Goal: Understand process/instructions

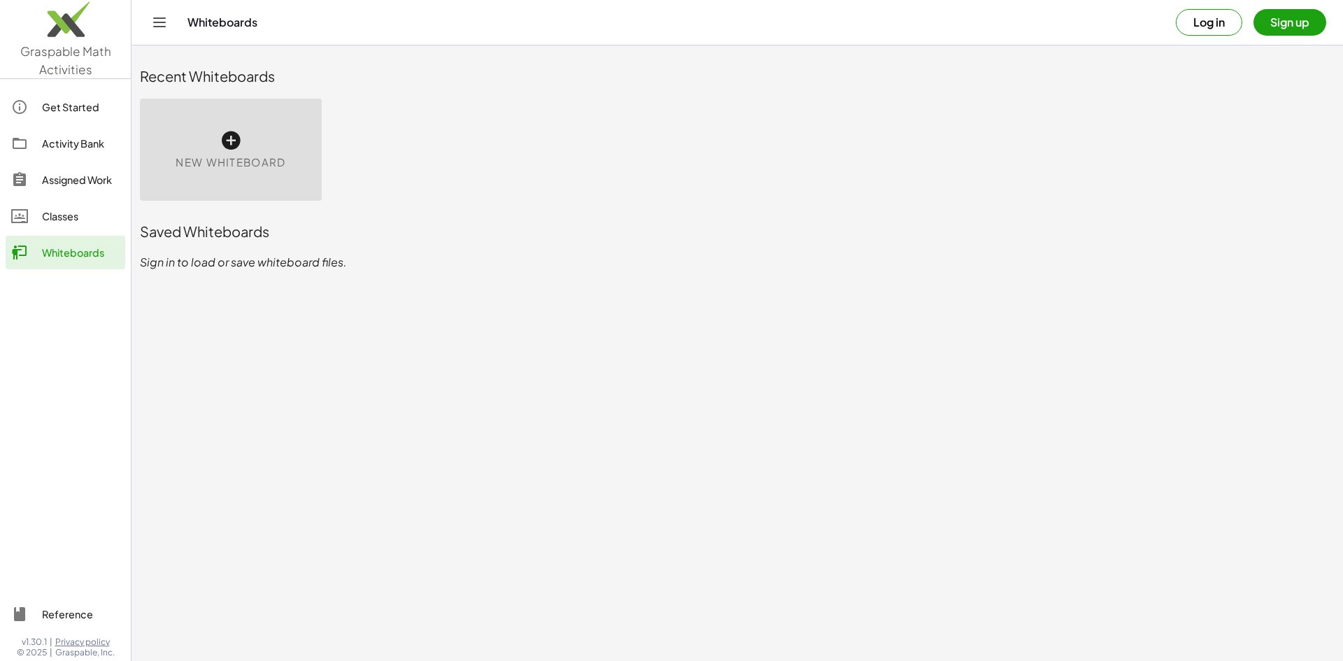
click at [1112, 83] on div "Recent Whiteboards" at bounding box center [737, 76] width 1195 height 20
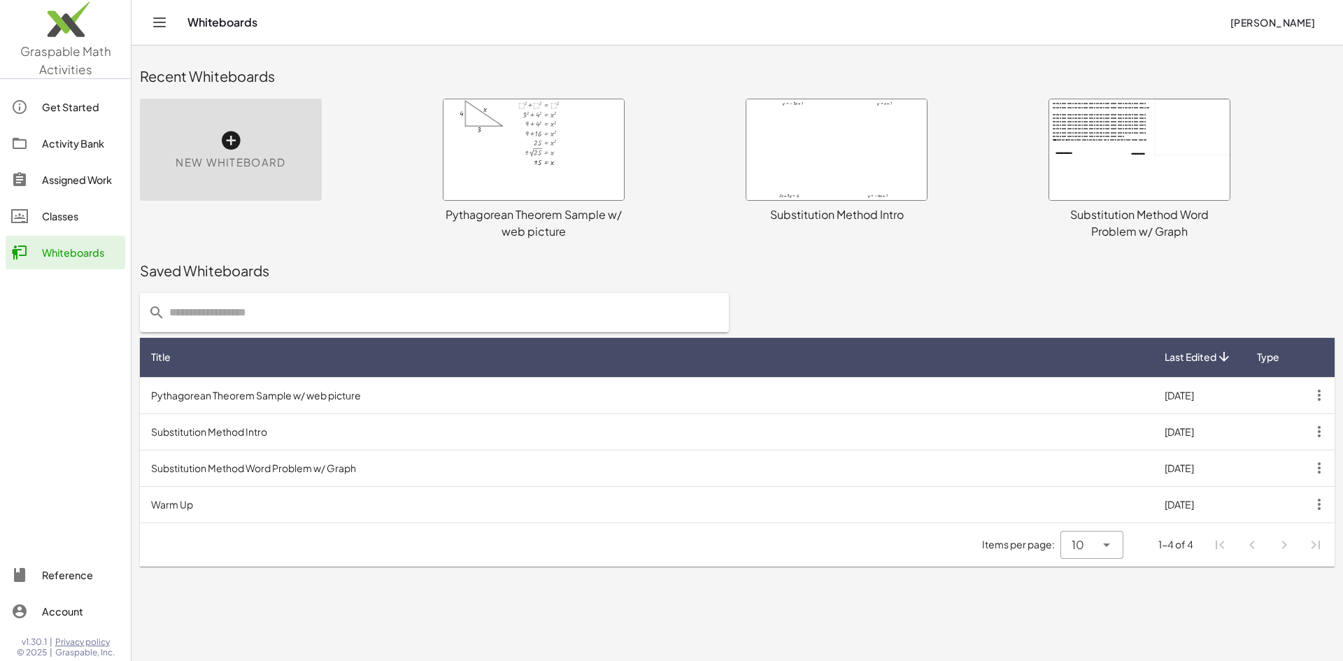
click at [59, 176] on div "Assigned Work" at bounding box center [81, 179] width 78 height 17
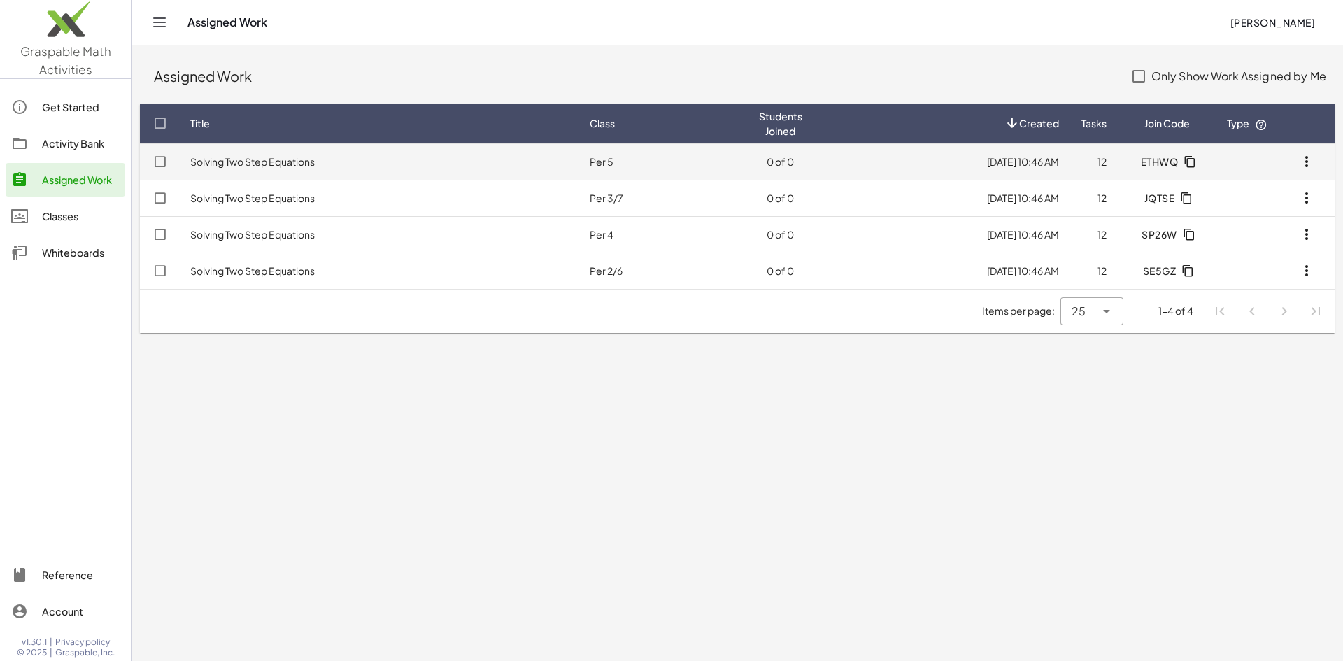
click at [296, 164] on link "Solving Two Step Equations" at bounding box center [252, 161] width 125 height 13
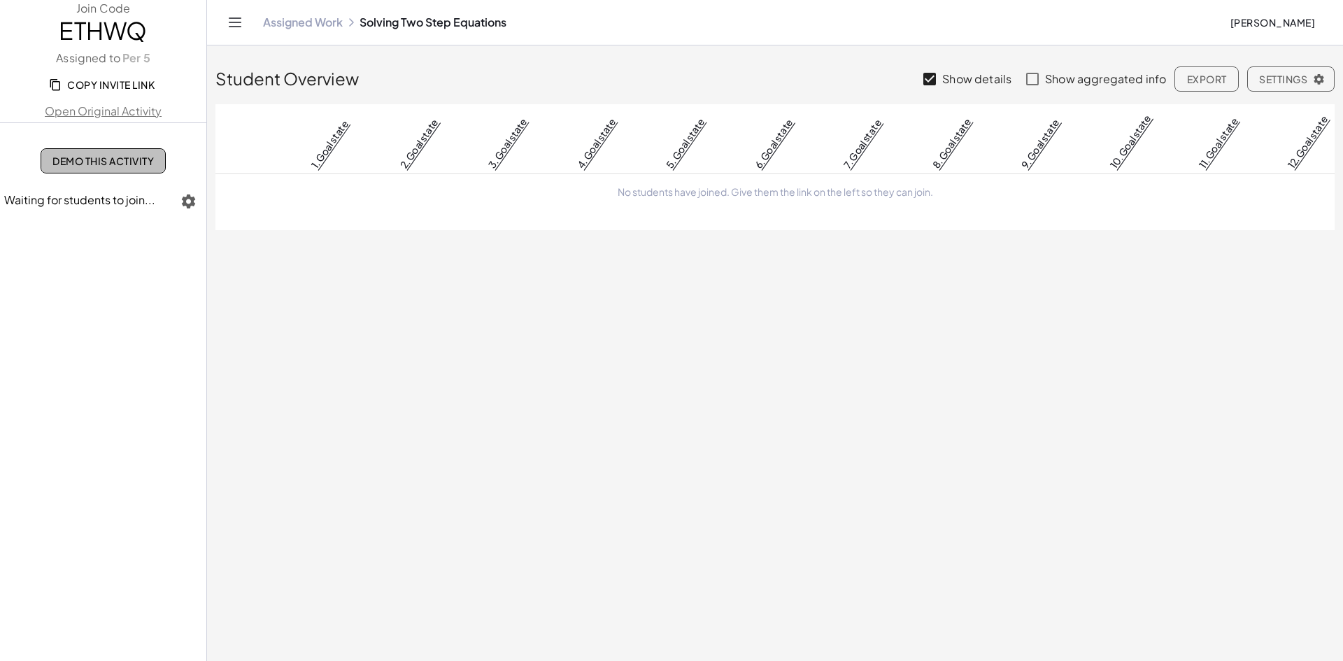
click at [90, 162] on span "Demo This Activity" at bounding box center [102, 161] width 101 height 13
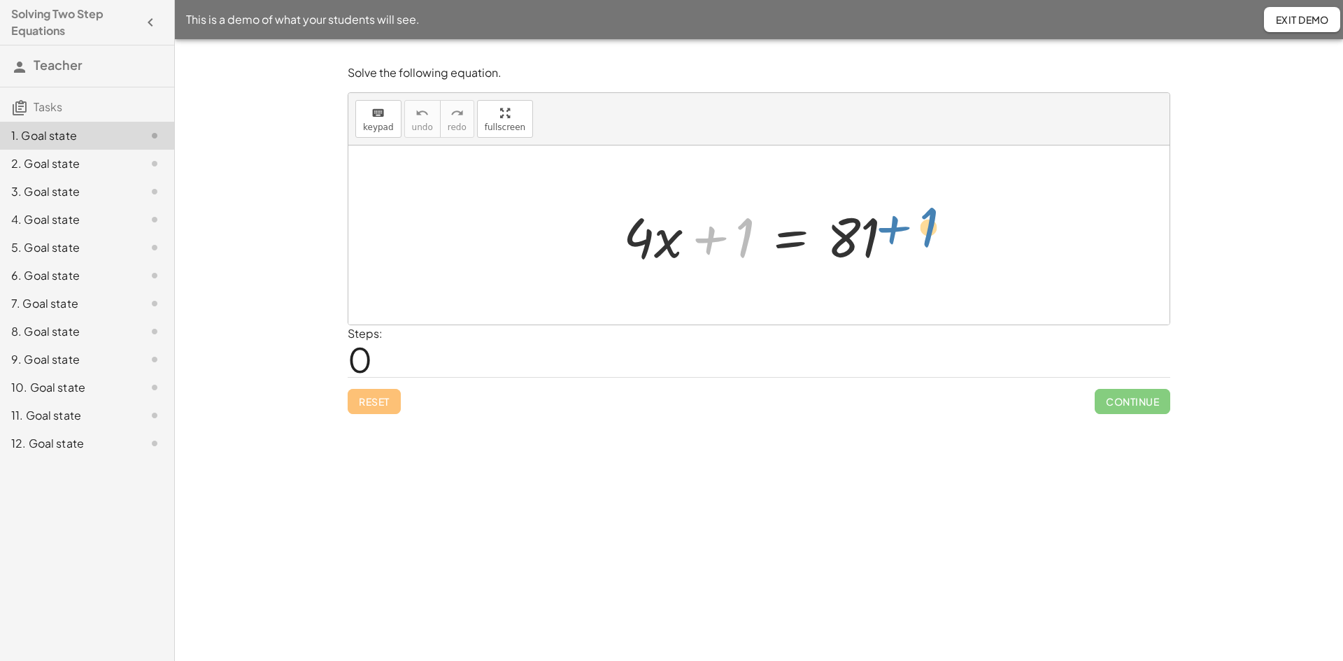
drag, startPoint x: 709, startPoint y: 238, endPoint x: 893, endPoint y: 227, distance: 184.3
click at [893, 227] on div at bounding box center [763, 235] width 295 height 72
click at [790, 238] on div at bounding box center [763, 235] width 295 height 72
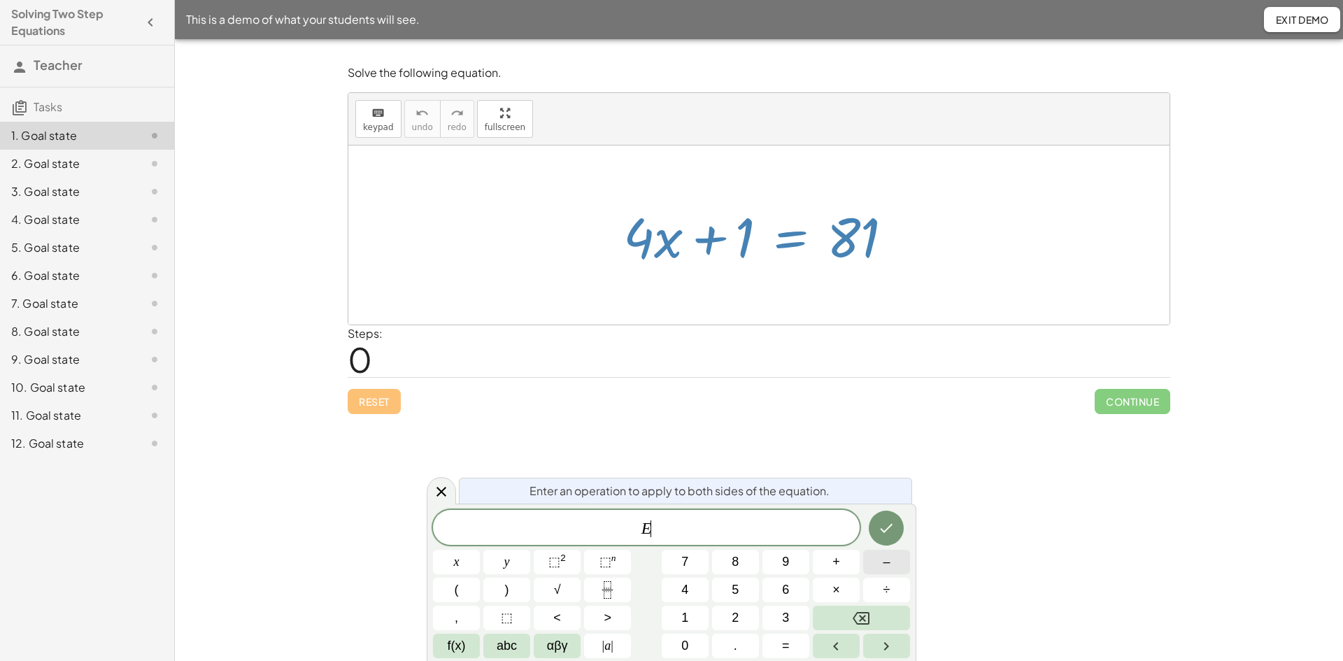
click at [892, 566] on button "–" at bounding box center [886, 562] width 47 height 24
click at [681, 618] on button "1" at bounding box center [685, 618] width 47 height 24
click at [890, 523] on icon "Done" at bounding box center [886, 528] width 17 height 17
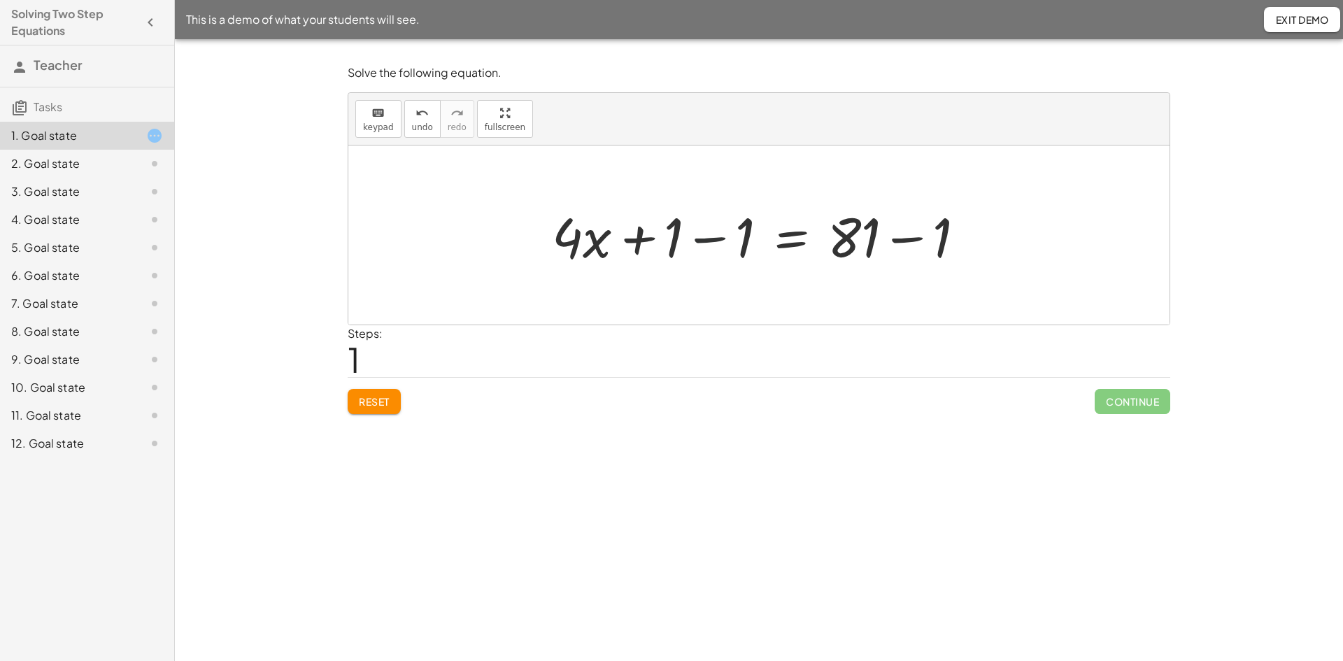
click at [708, 240] on div at bounding box center [764, 235] width 439 height 72
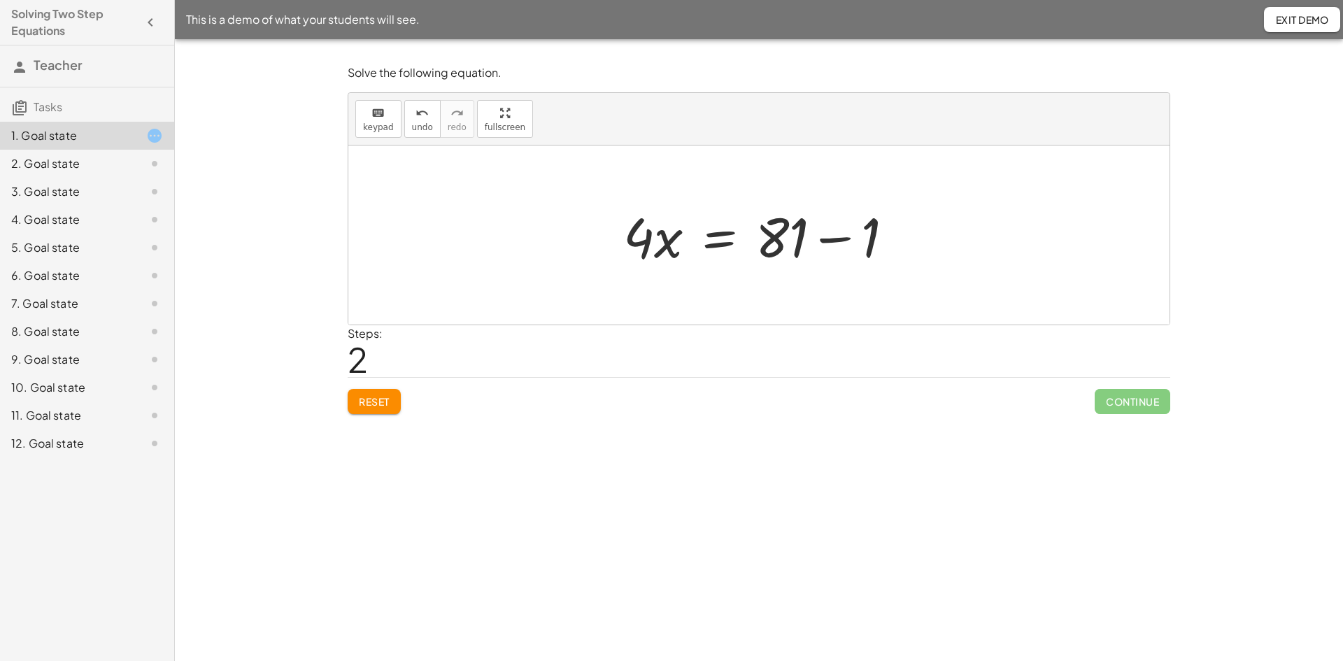
click at [833, 242] on div at bounding box center [763, 235] width 295 height 72
click at [666, 243] on div at bounding box center [764, 235] width 232 height 72
click at [674, 243] on div at bounding box center [764, 235] width 232 height 72
click at [750, 238] on div at bounding box center [764, 235] width 232 height 72
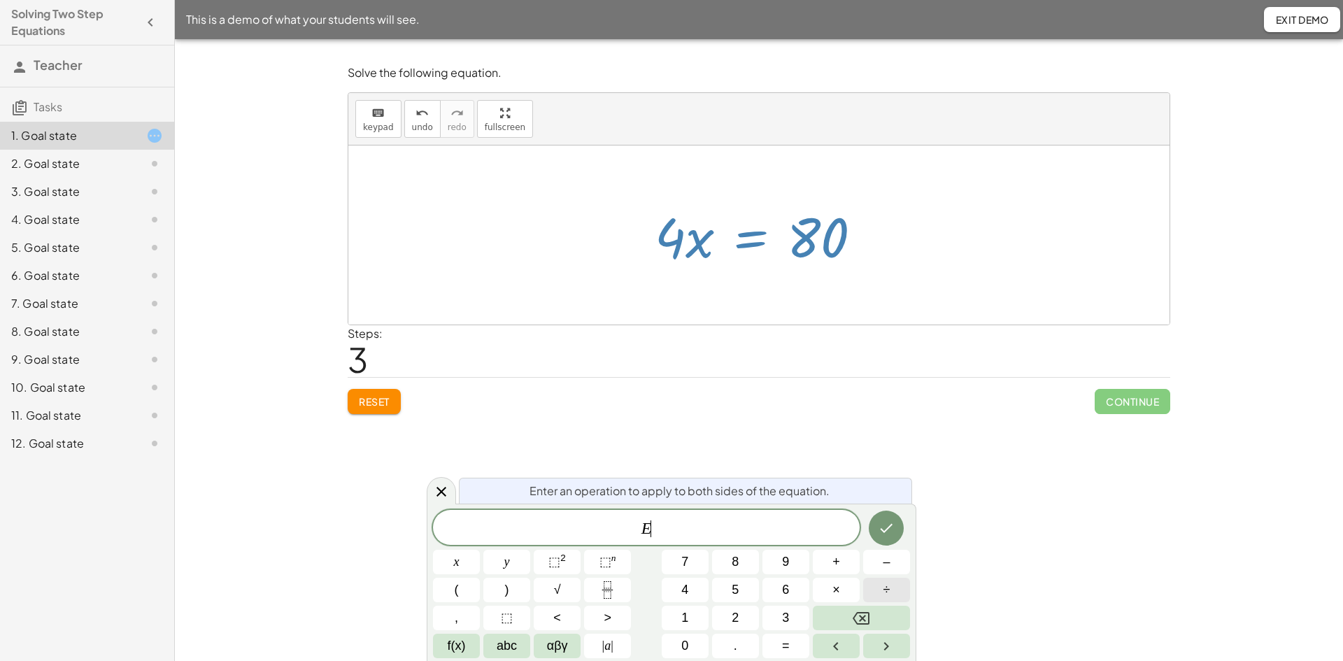
click at [886, 591] on span "÷" at bounding box center [886, 590] width 7 height 19
click at [682, 586] on span "4" at bounding box center [684, 590] width 7 height 19
click at [883, 523] on icon "Done" at bounding box center [886, 528] width 17 height 17
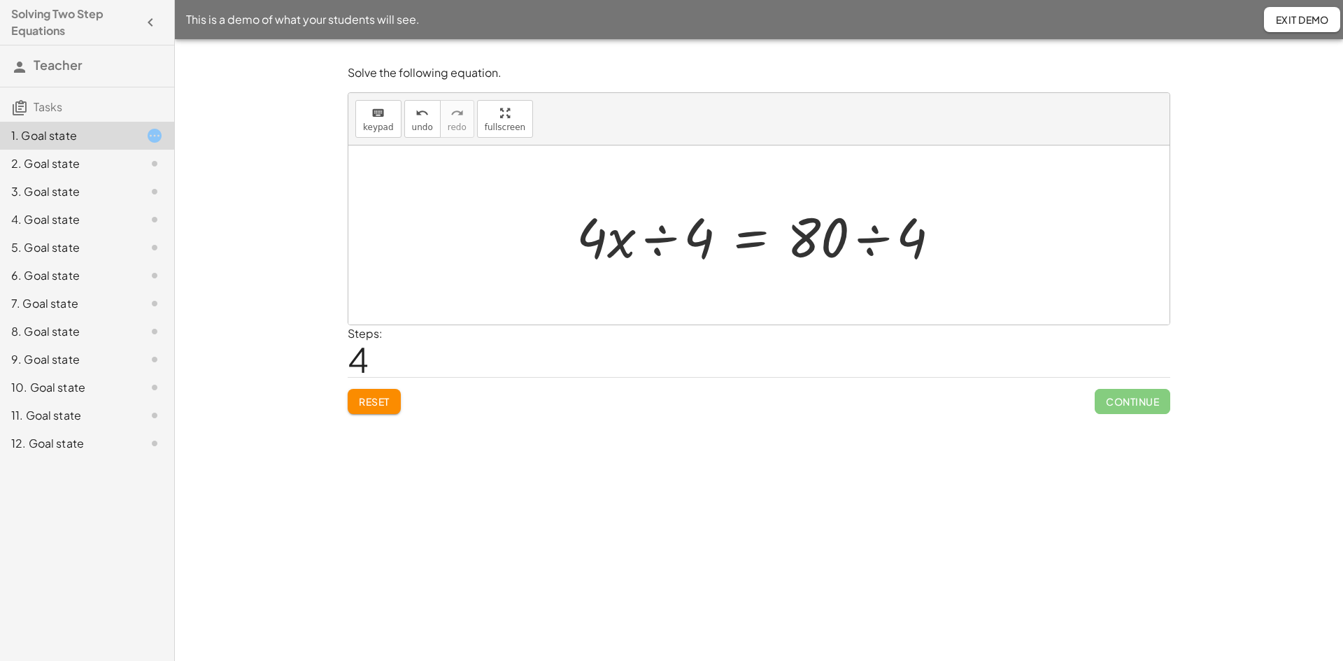
click at [657, 239] on div at bounding box center [763, 235] width 389 height 72
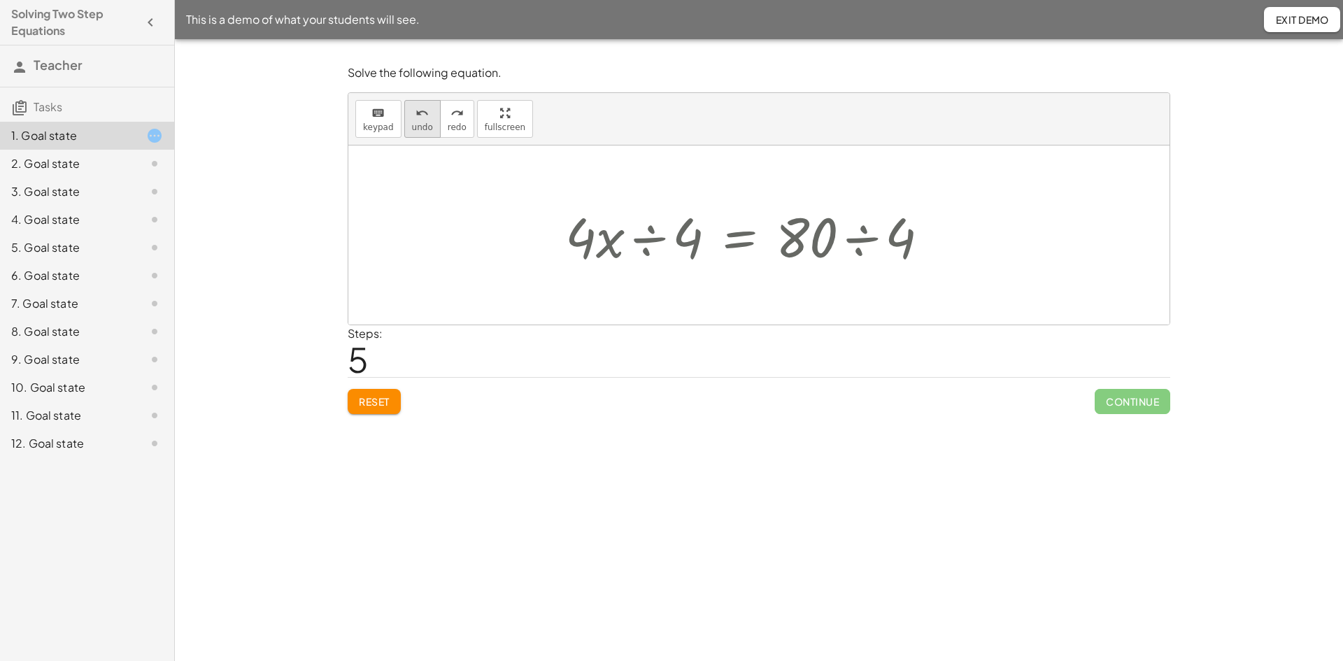
click at [415, 117] on icon "undo" at bounding box center [421, 113] width 13 height 17
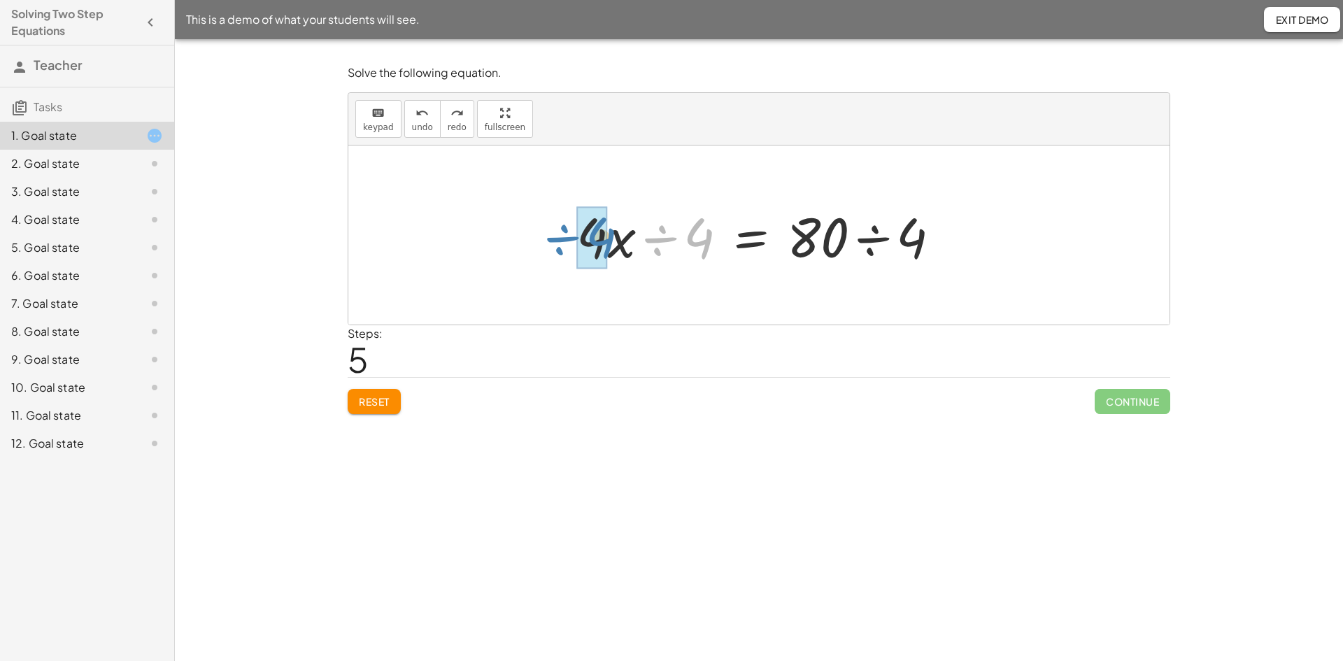
drag, startPoint x: 662, startPoint y: 240, endPoint x: 564, endPoint y: 239, distance: 97.9
click at [564, 239] on div "+ · 4 · x + 1 = 81 + · 4 · x + 1 − 1 = + 81 − 1 + · 4 · x + 0 = + 81 − 1 · 4 · …" at bounding box center [758, 235] width 406 height 79
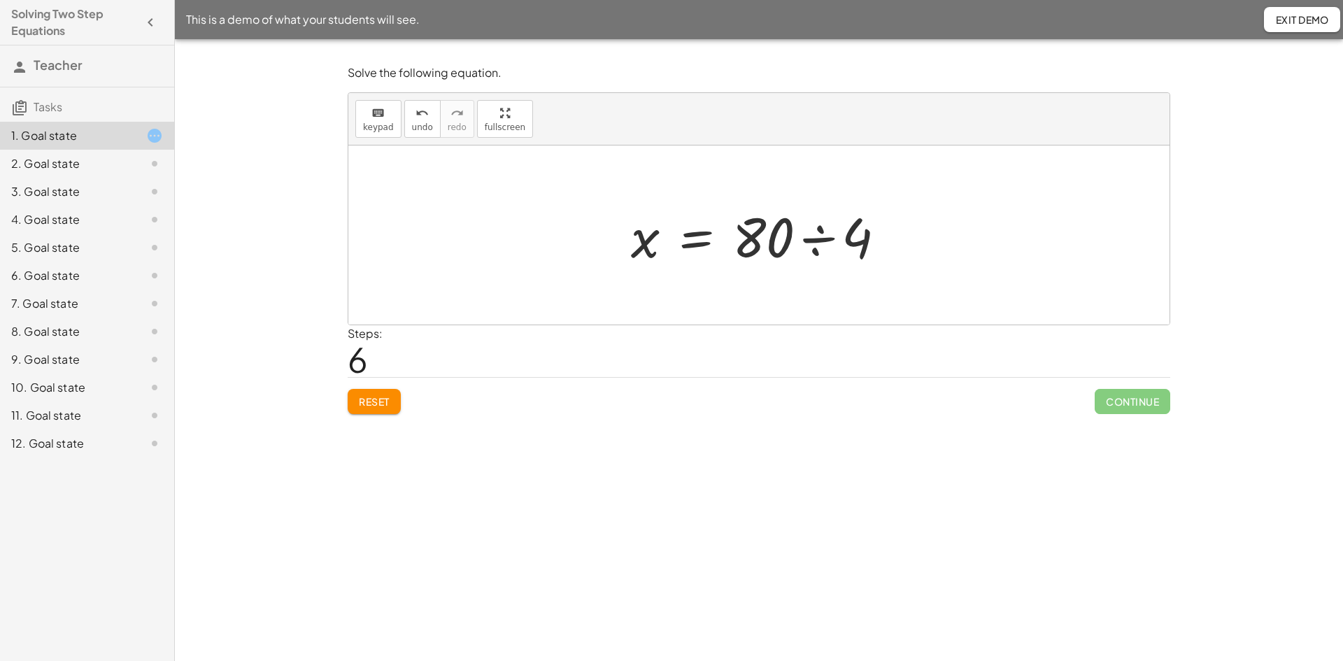
click at [811, 238] on div at bounding box center [764, 235] width 280 height 72
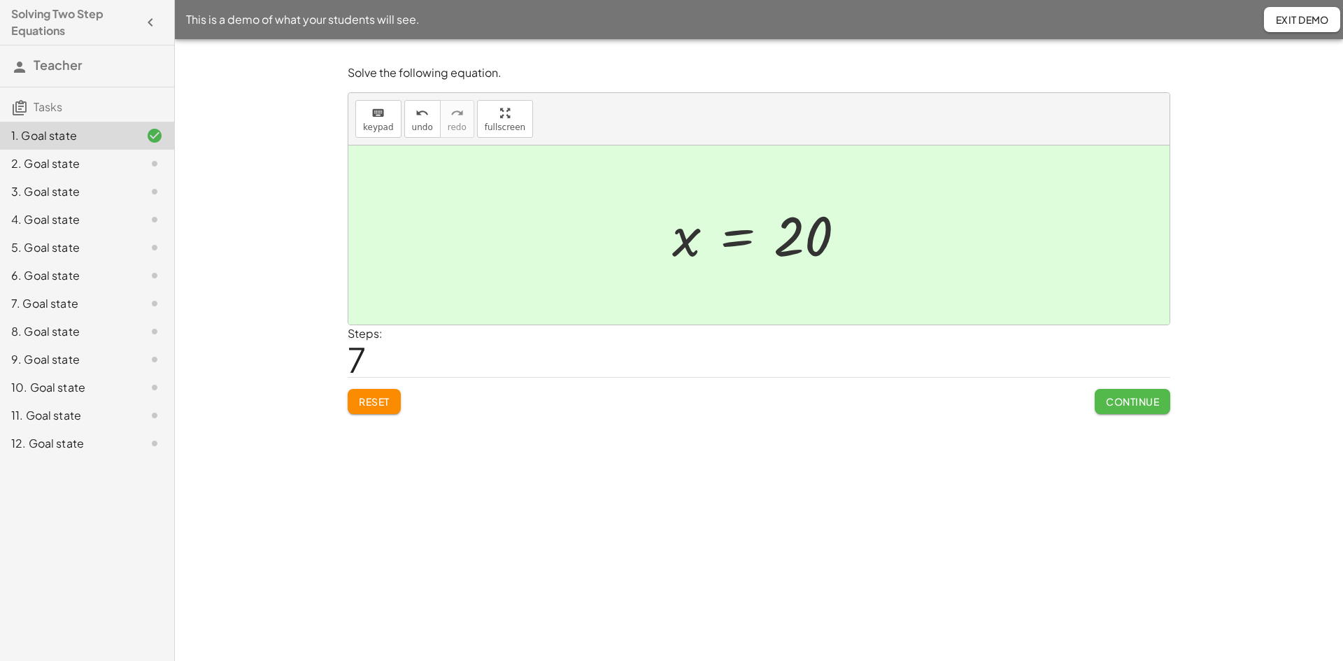
click at [1125, 397] on span "Continue" at bounding box center [1132, 401] width 53 height 13
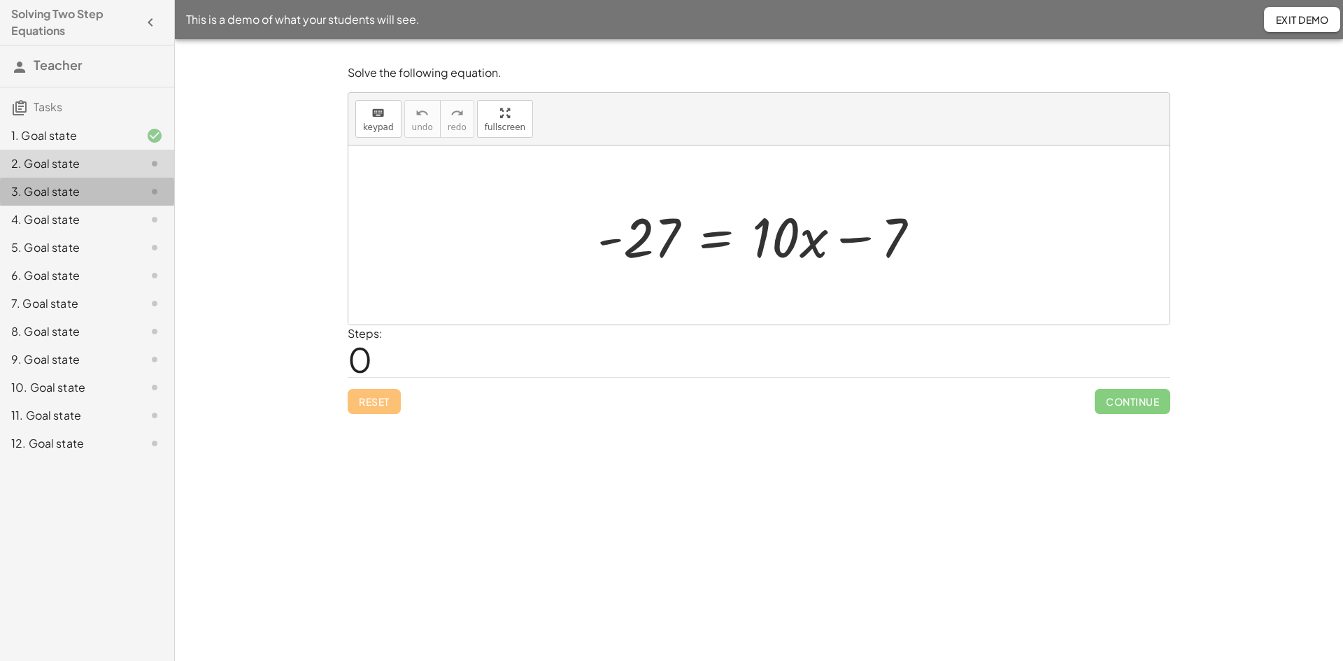
click at [48, 187] on div "3. Goal state" at bounding box center [67, 191] width 113 height 17
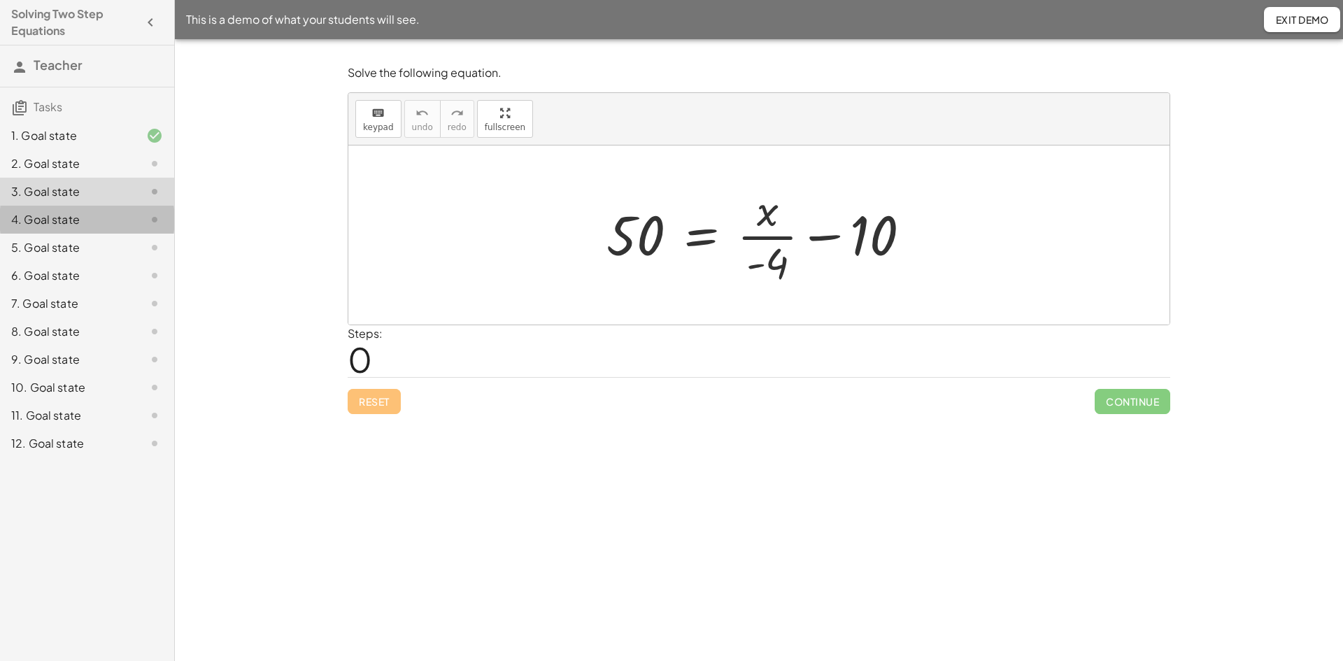
click at [58, 220] on div "4. Goal state" at bounding box center [67, 219] width 113 height 17
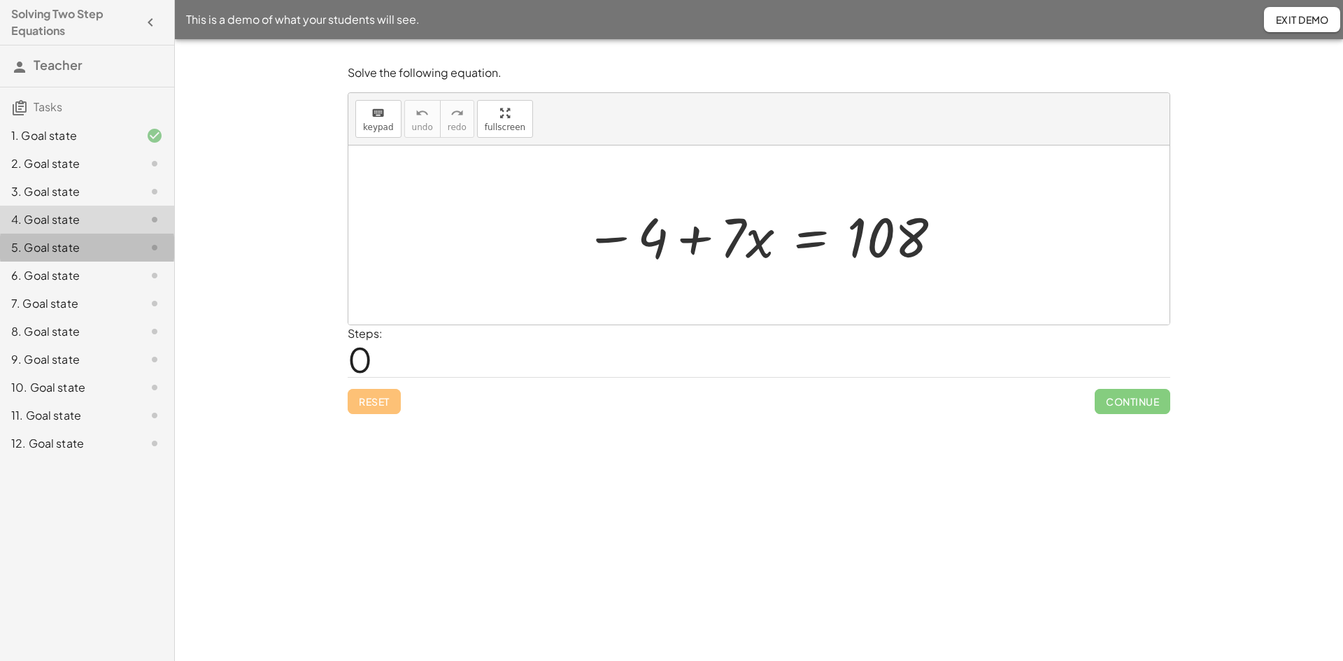
click at [58, 248] on div "5. Goal state" at bounding box center [67, 247] width 113 height 17
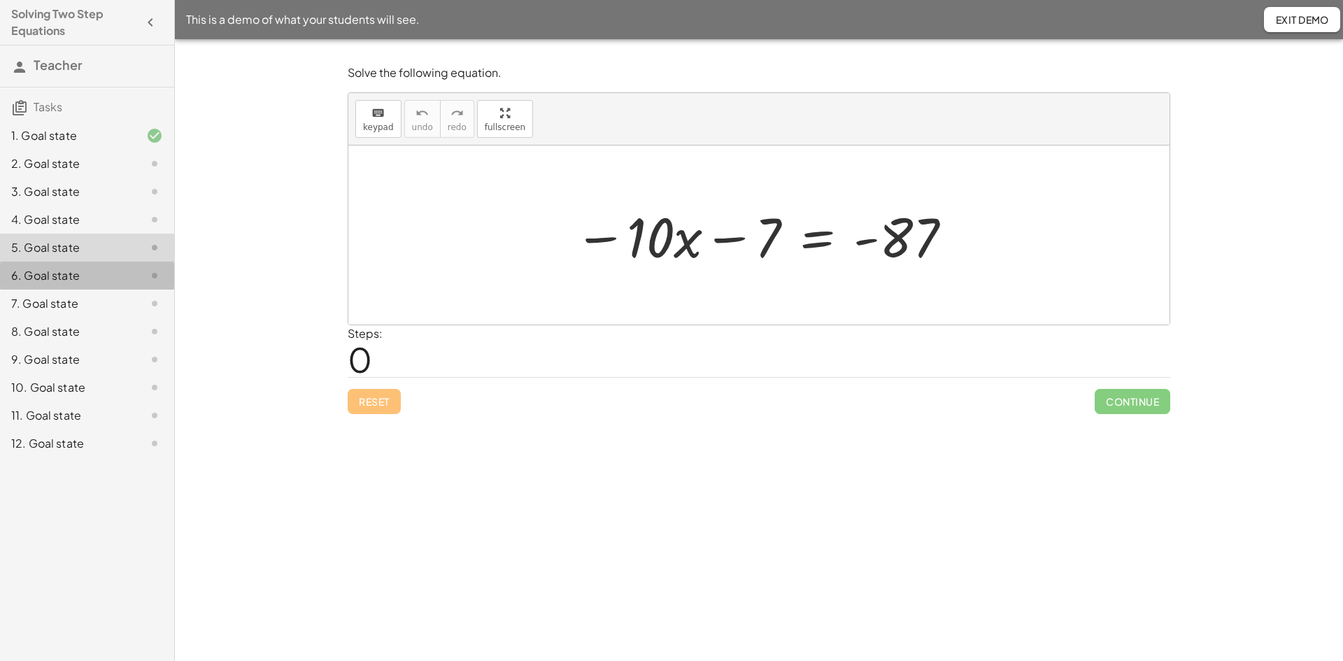
click at [61, 277] on div "6. Goal state" at bounding box center [67, 275] width 113 height 17
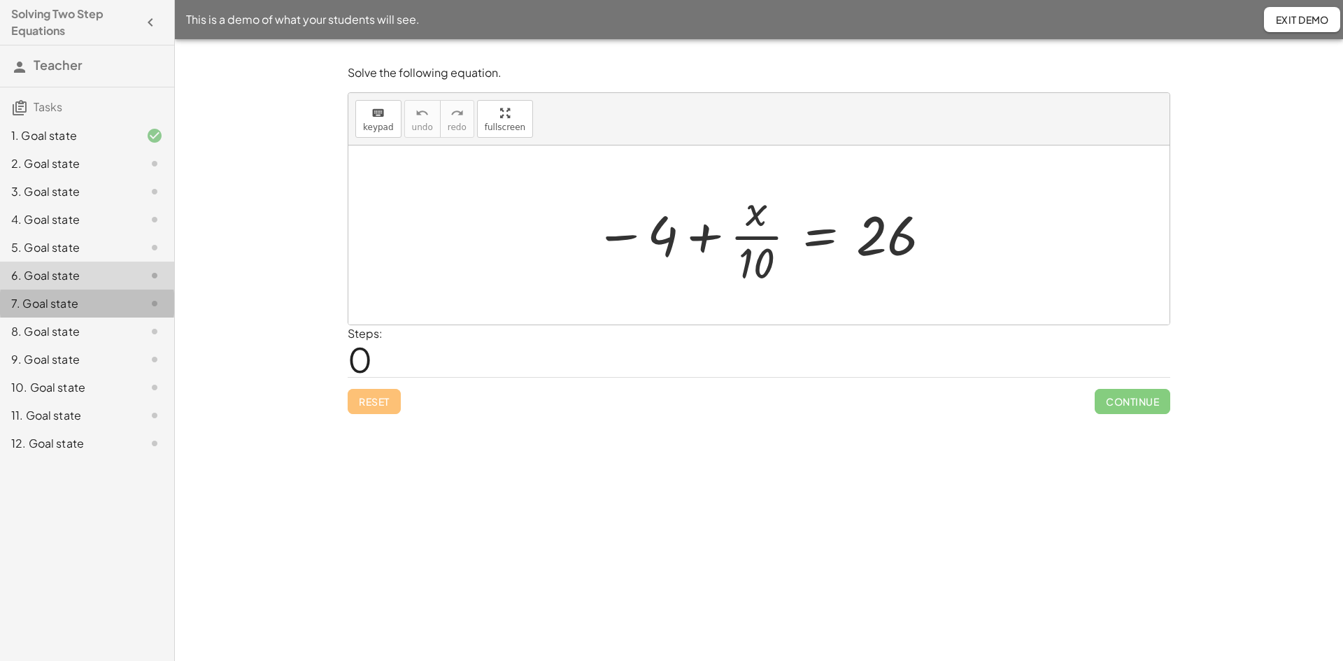
click at [71, 301] on div "7. Goal state" at bounding box center [67, 303] width 113 height 17
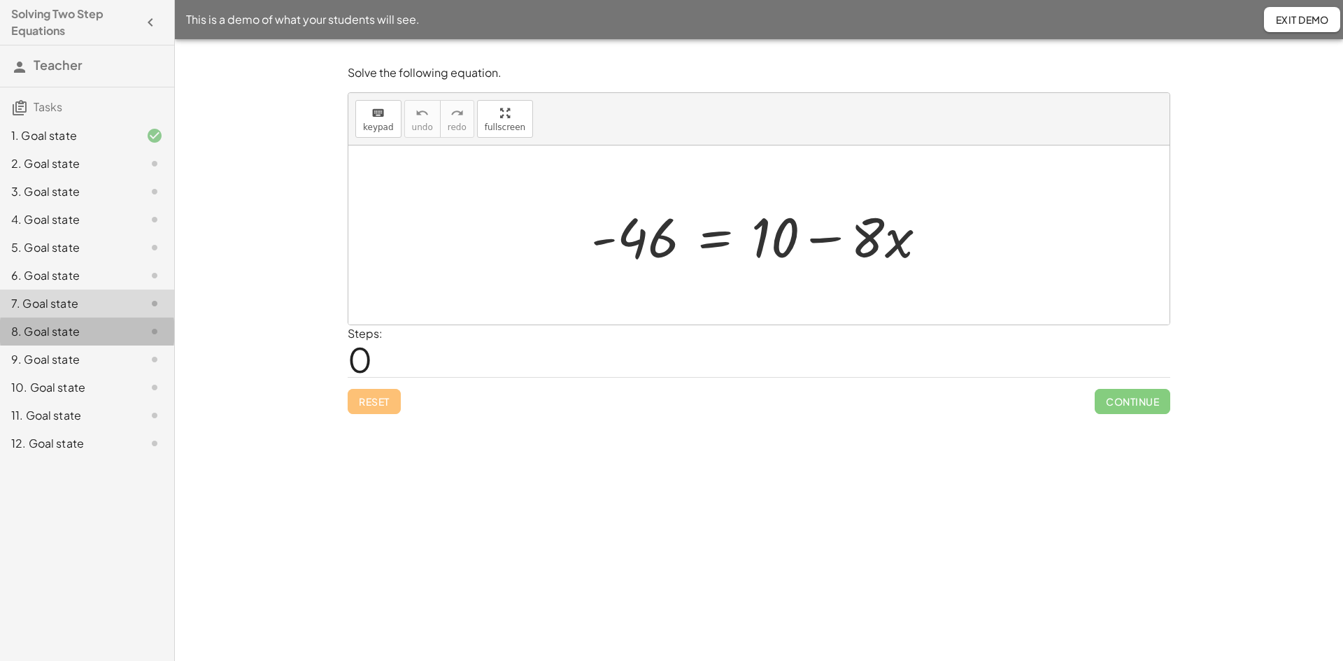
click at [64, 332] on div "8. Goal state" at bounding box center [67, 331] width 113 height 17
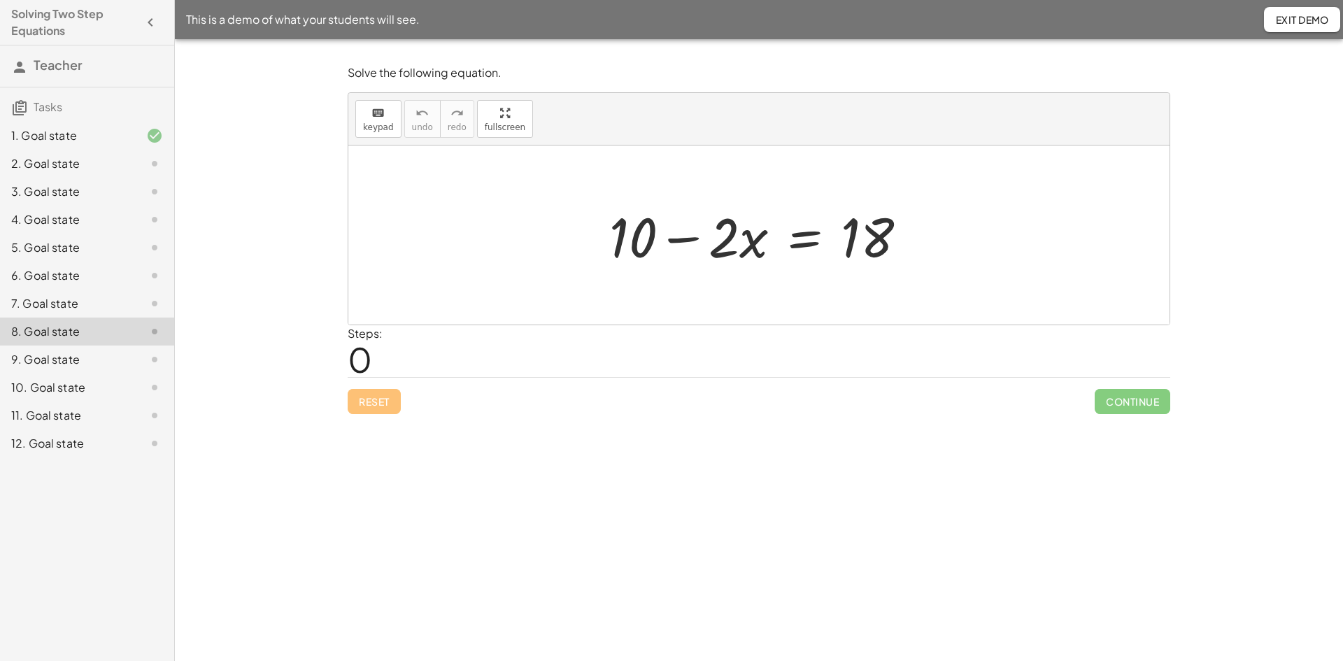
click at [67, 357] on div "9. Goal state" at bounding box center [67, 359] width 113 height 17
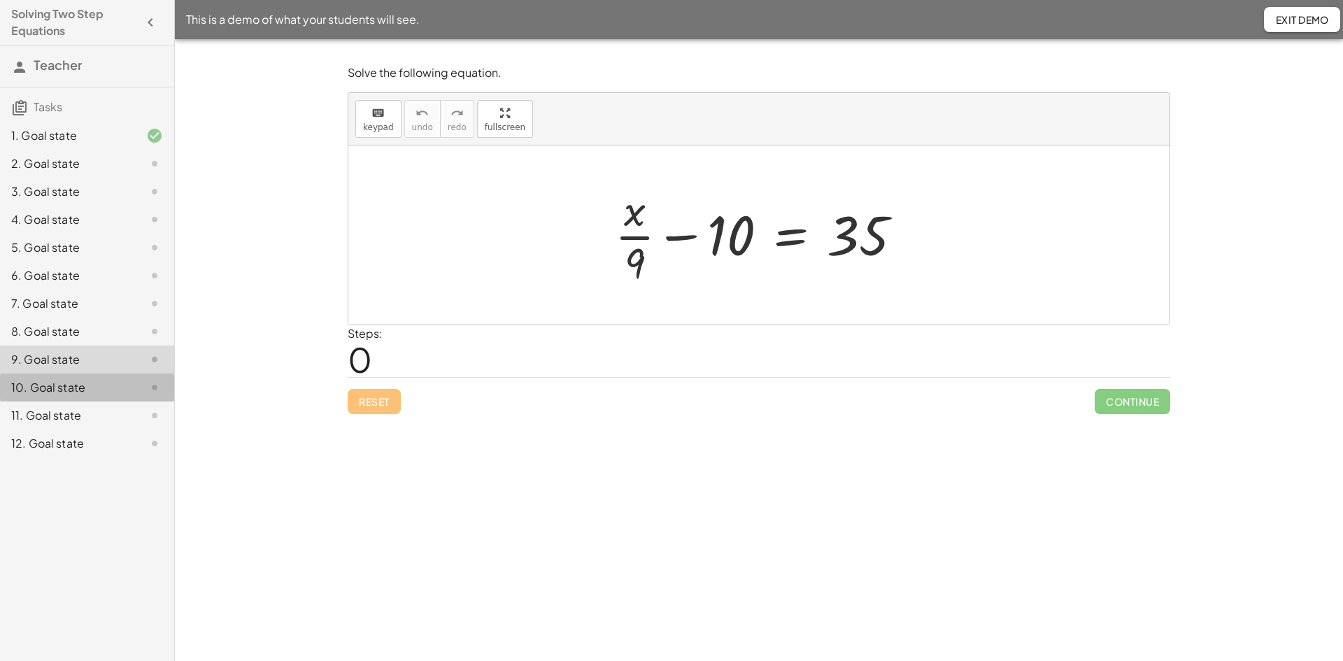
click at [56, 393] on div "10. Goal state" at bounding box center [67, 387] width 113 height 17
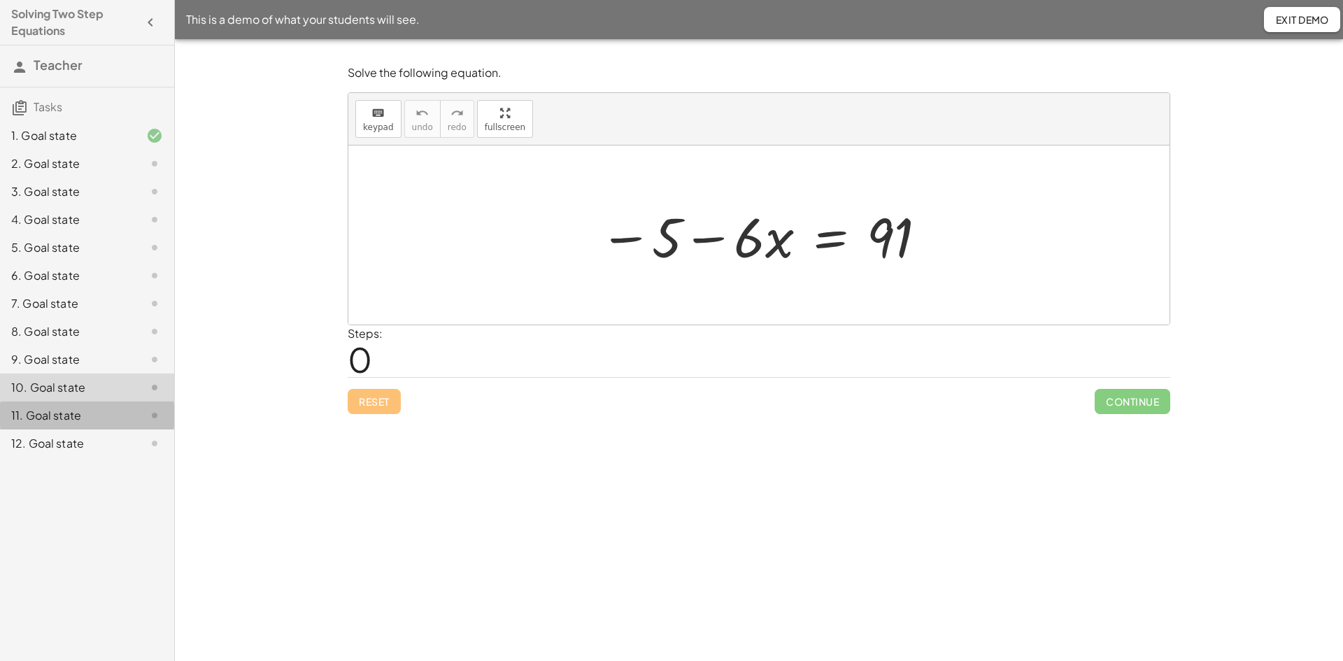
click at [64, 414] on div "11. Goal state" at bounding box center [67, 415] width 113 height 17
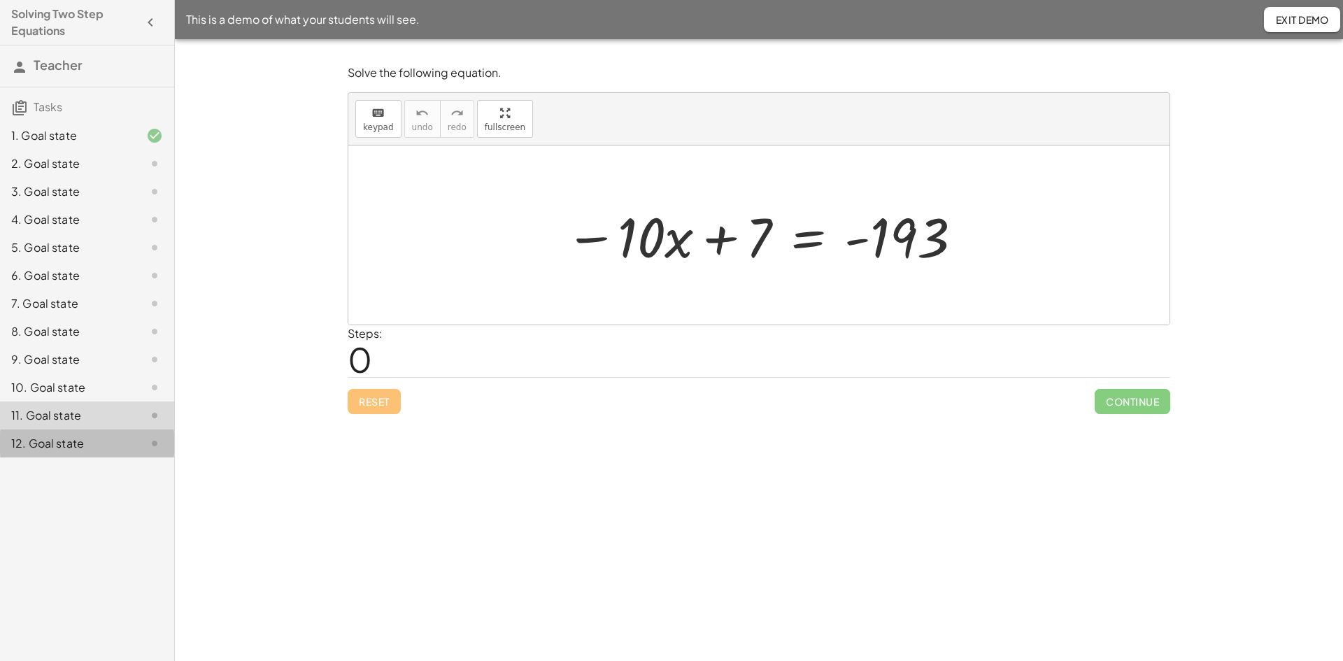
click at [67, 440] on div "12. Goal state" at bounding box center [67, 443] width 113 height 17
